Goal: Browse casually: Explore the website without a specific task or goal

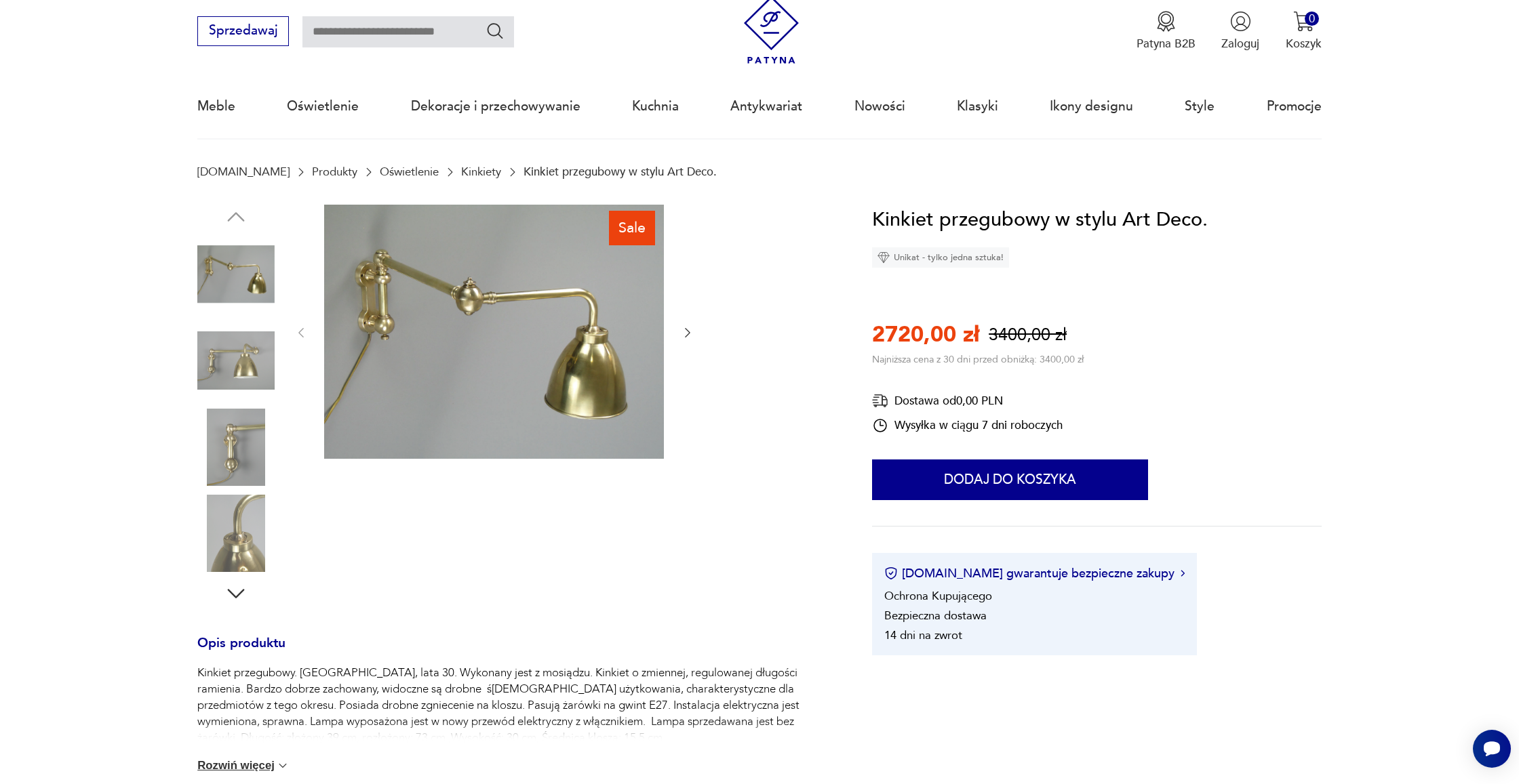
scroll to position [42, 0]
click at [244, 445] on img at bounding box center [236, 448] width 77 height 77
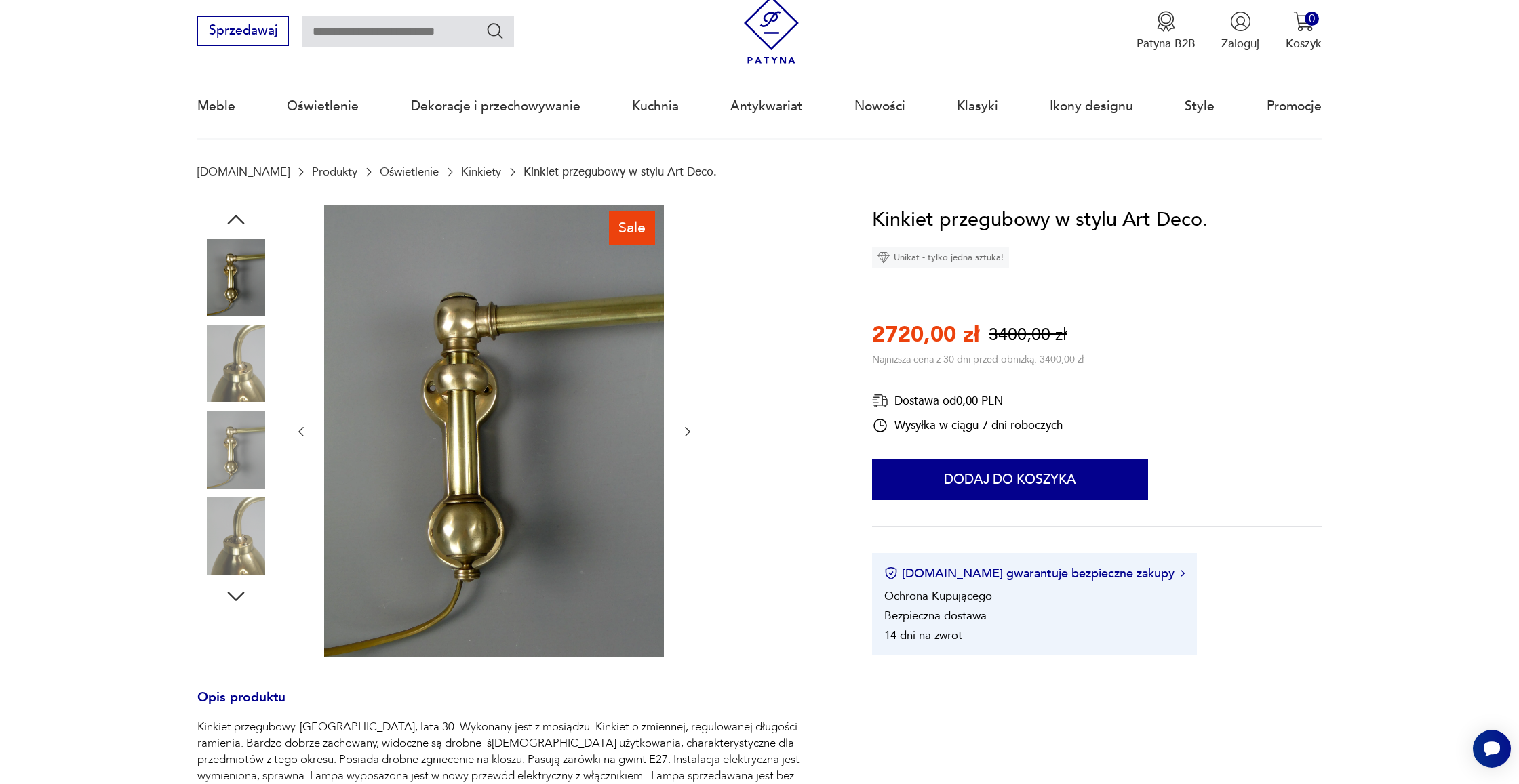
click at [246, 530] on img at bounding box center [236, 536] width 77 height 77
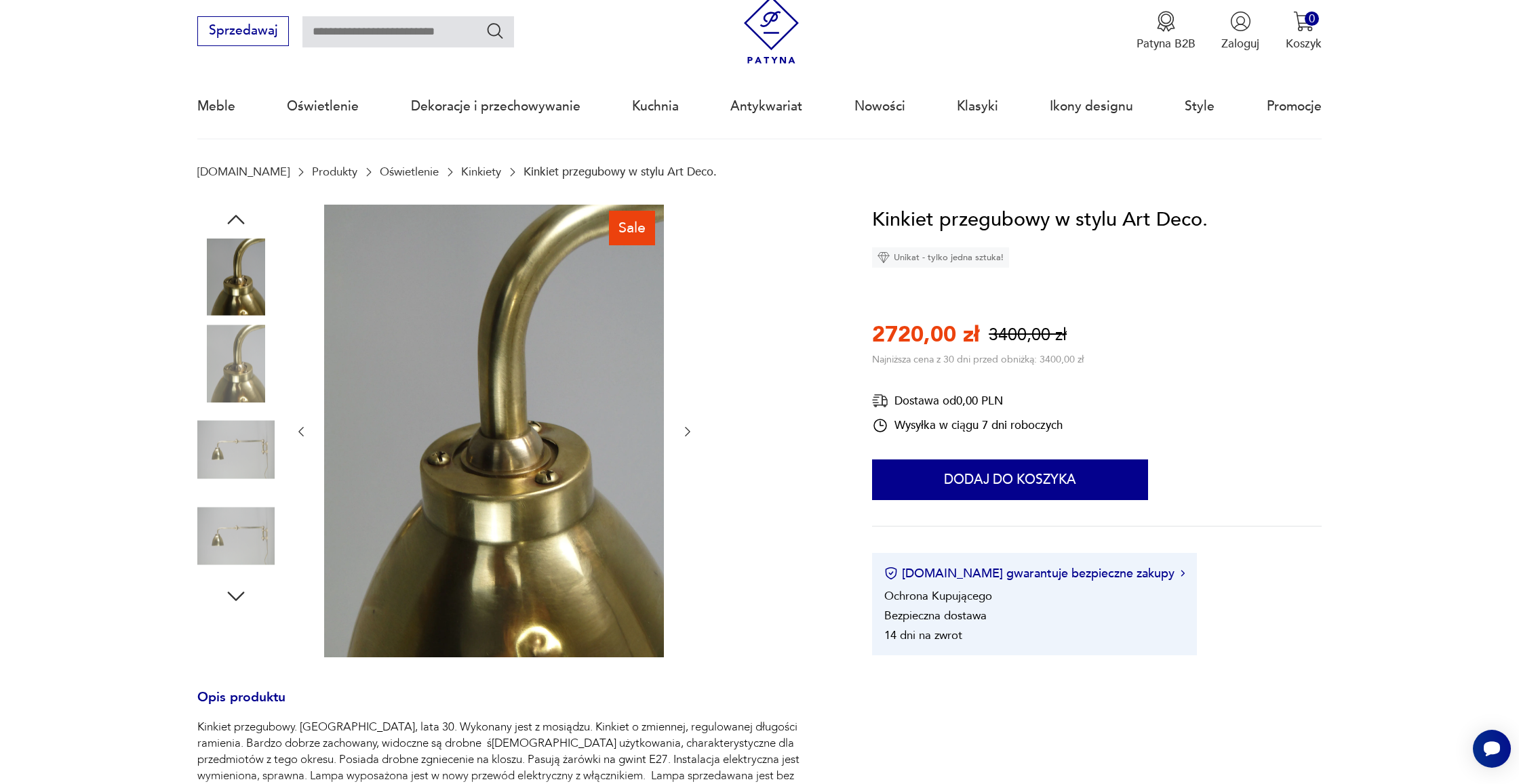
click at [242, 389] on img at bounding box center [236, 363] width 77 height 77
click at [241, 277] on img at bounding box center [236, 277] width 77 height 77
click at [234, 215] on icon "button" at bounding box center [236, 219] width 24 height 24
click at [233, 217] on icon "button" at bounding box center [236, 219] width 17 height 10
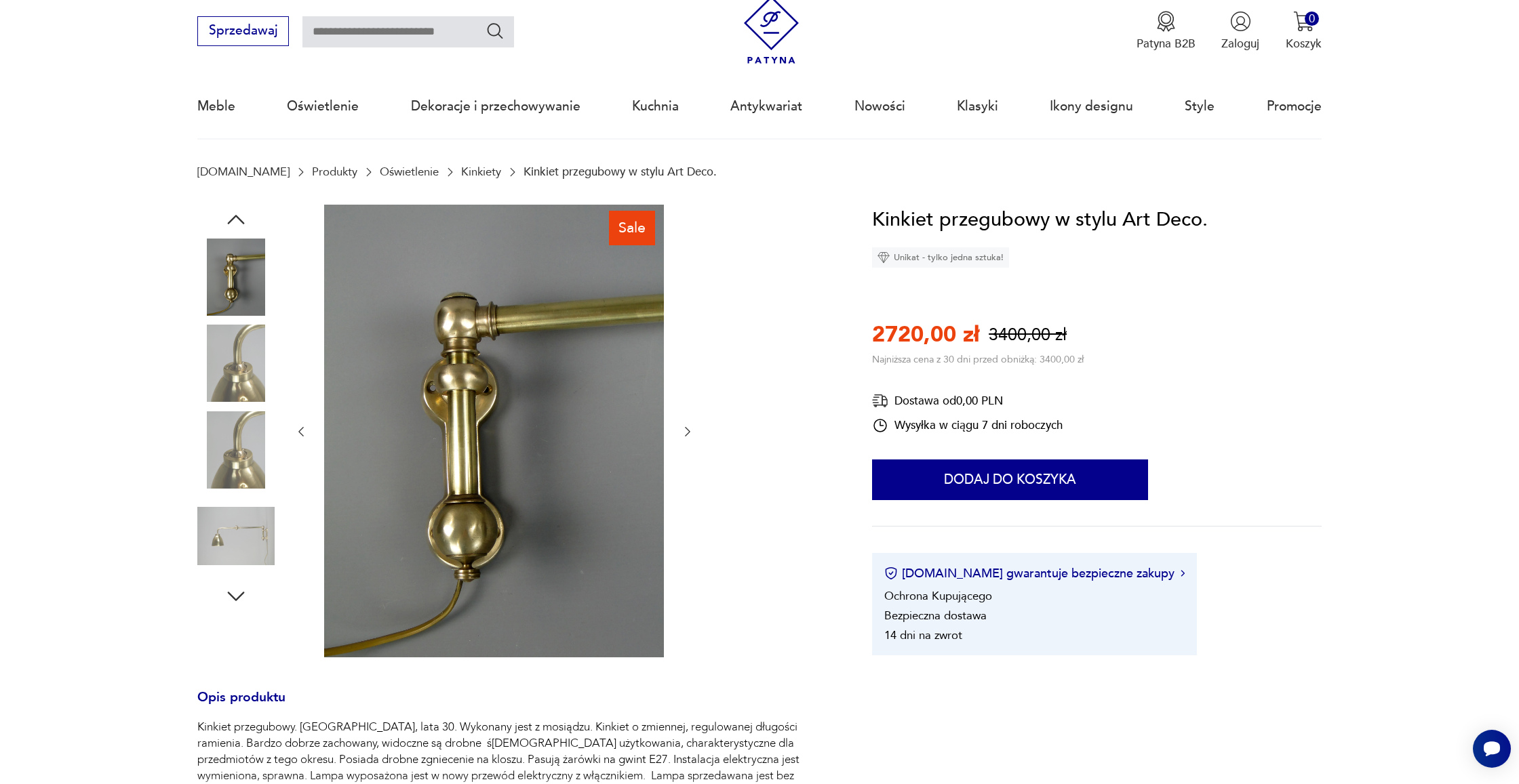
click at [233, 217] on icon "button" at bounding box center [236, 219] width 17 height 10
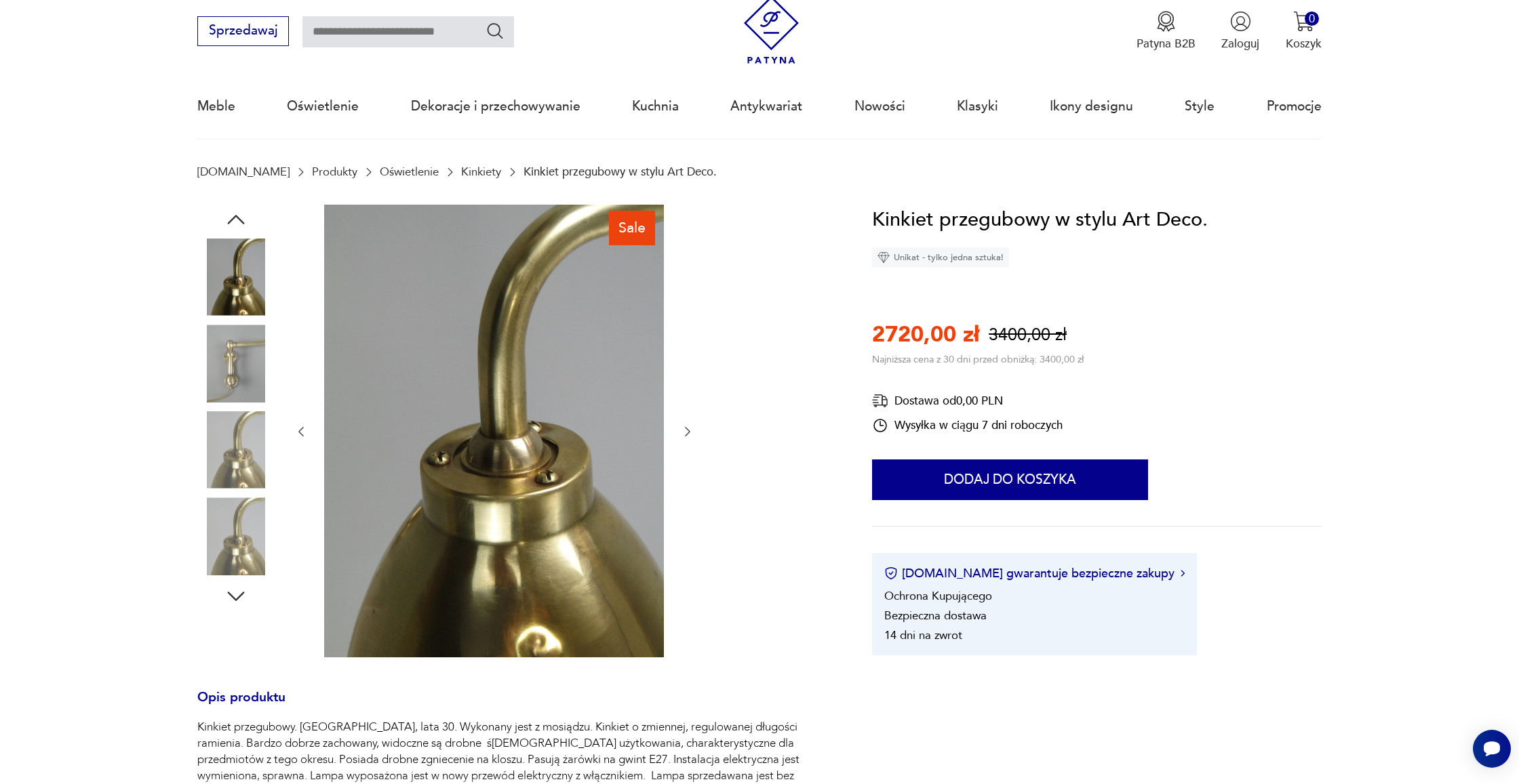
click at [233, 217] on icon "button" at bounding box center [236, 219] width 17 height 10
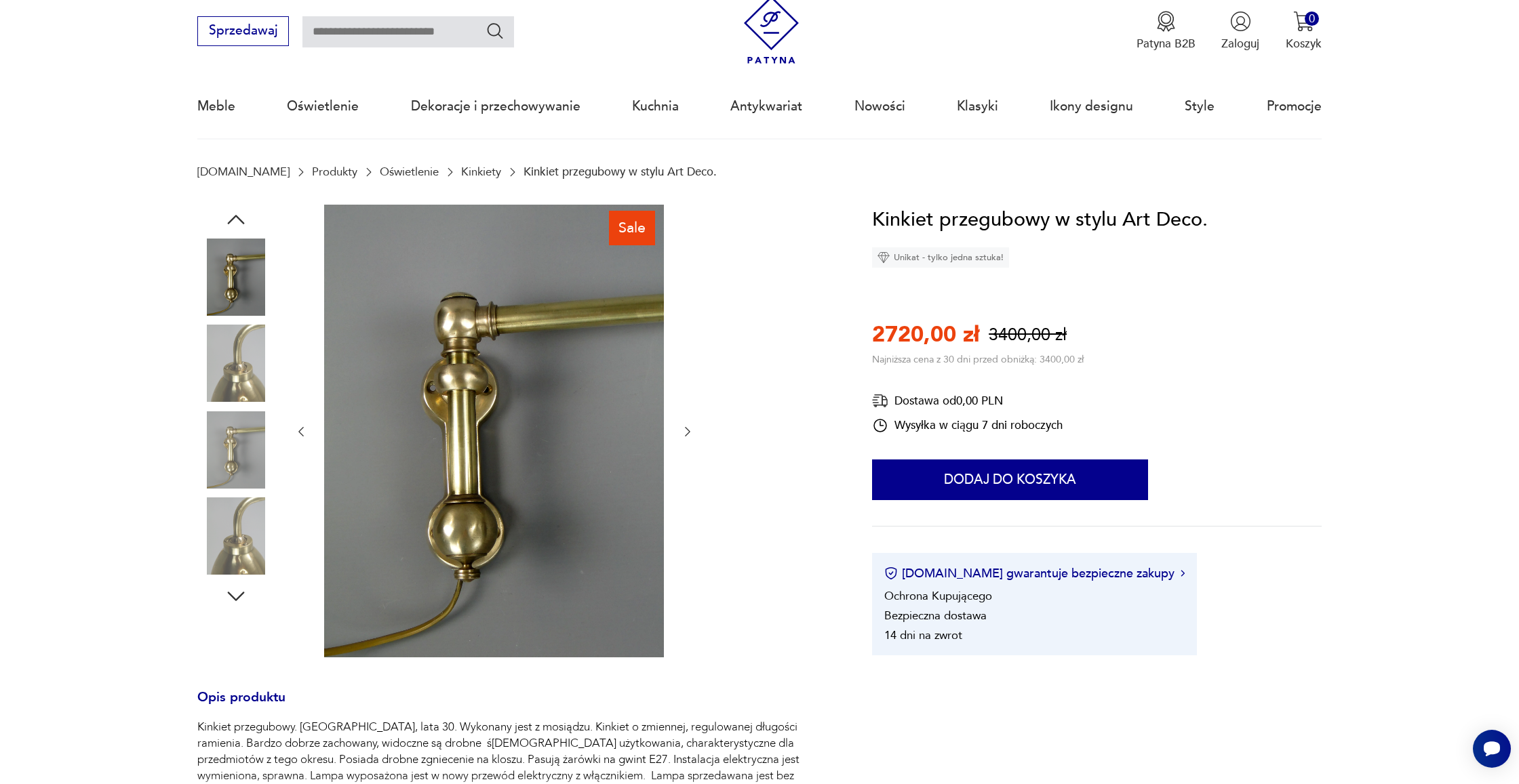
click at [233, 217] on icon "button" at bounding box center [236, 219] width 17 height 10
